Goal: Transaction & Acquisition: Purchase product/service

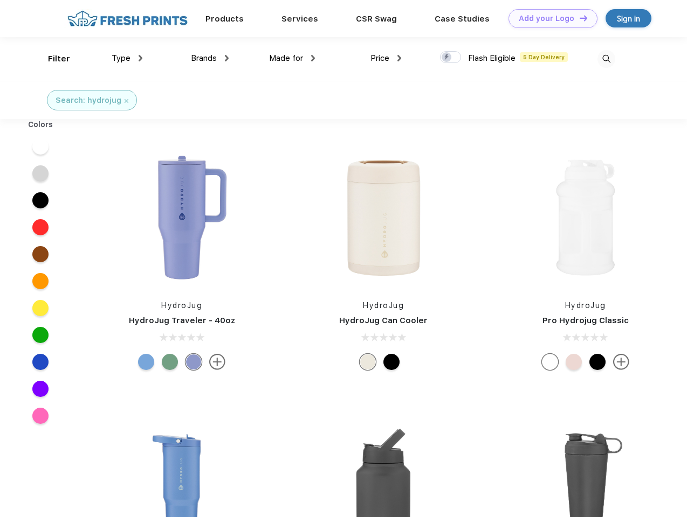
scroll to position [1, 0]
click at [549, 18] on link "Add your Logo Design Tool" at bounding box center [552, 18] width 89 height 19
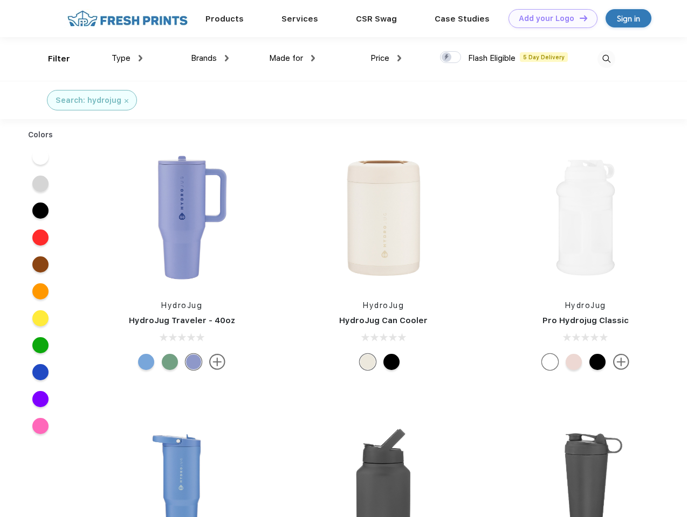
click at [0, 0] on div "Design Tool" at bounding box center [0, 0] width 0 height 0
click at [578, 18] on link "Add your Logo Design Tool" at bounding box center [552, 18] width 89 height 19
click at [52, 59] on div "Filter" at bounding box center [59, 59] width 22 height 12
click at [127, 58] on span "Type" at bounding box center [121, 58] width 19 height 10
click at [210, 58] on span "Brands" at bounding box center [204, 58] width 26 height 10
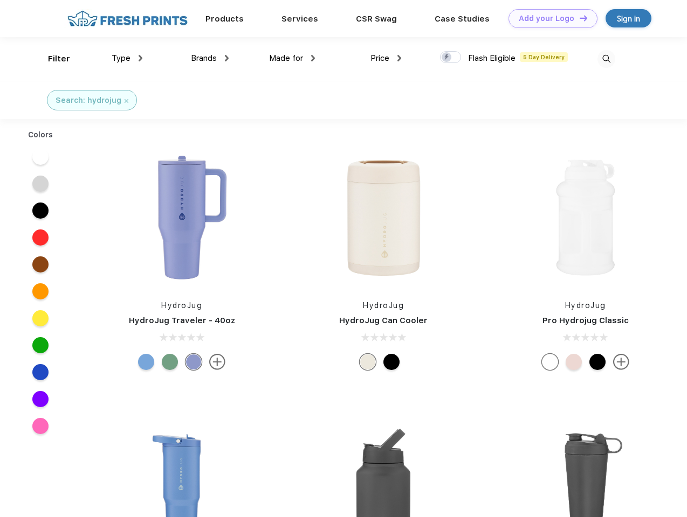
click at [292, 58] on span "Made for" at bounding box center [286, 58] width 34 height 10
click at [386, 58] on span "Price" at bounding box center [379, 58] width 19 height 10
click at [451, 58] on div at bounding box center [450, 57] width 21 height 12
click at [447, 58] on input "checkbox" at bounding box center [443, 54] width 7 height 7
click at [606, 59] on img at bounding box center [606, 59] width 18 height 18
